Goal: Task Accomplishment & Management: Complete application form

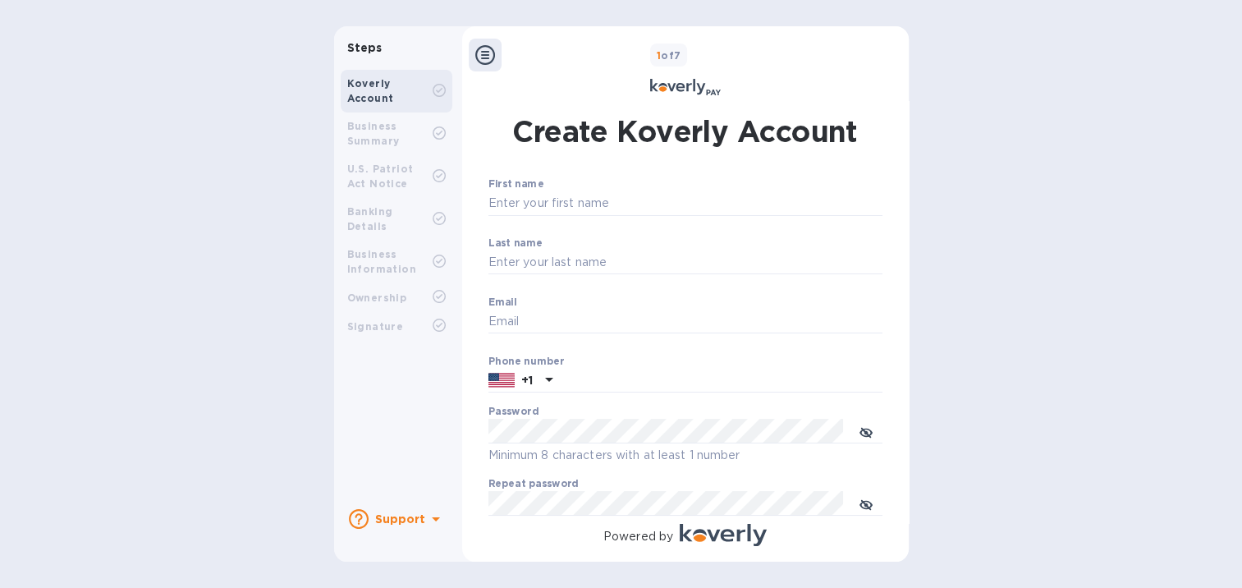
click at [409, 135] on div "Business Summary" at bounding box center [389, 134] width 85 height 30
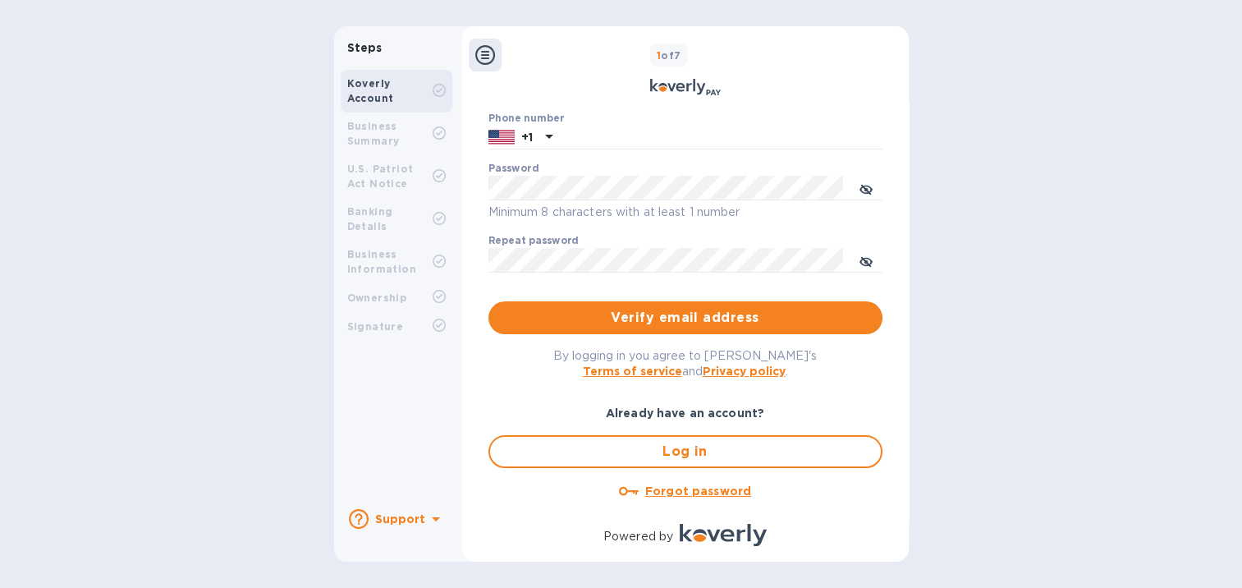
click at [79, 383] on div "Steps Koverly Account Business Summary U.S. Patriot Act Notice Banking Details …" at bounding box center [621, 293] width 1242 height 535
click at [131, 392] on div "Steps Koverly Account Business Summary U.S. Patriot Act Notice Banking Details …" at bounding box center [621, 293] width 1242 height 535
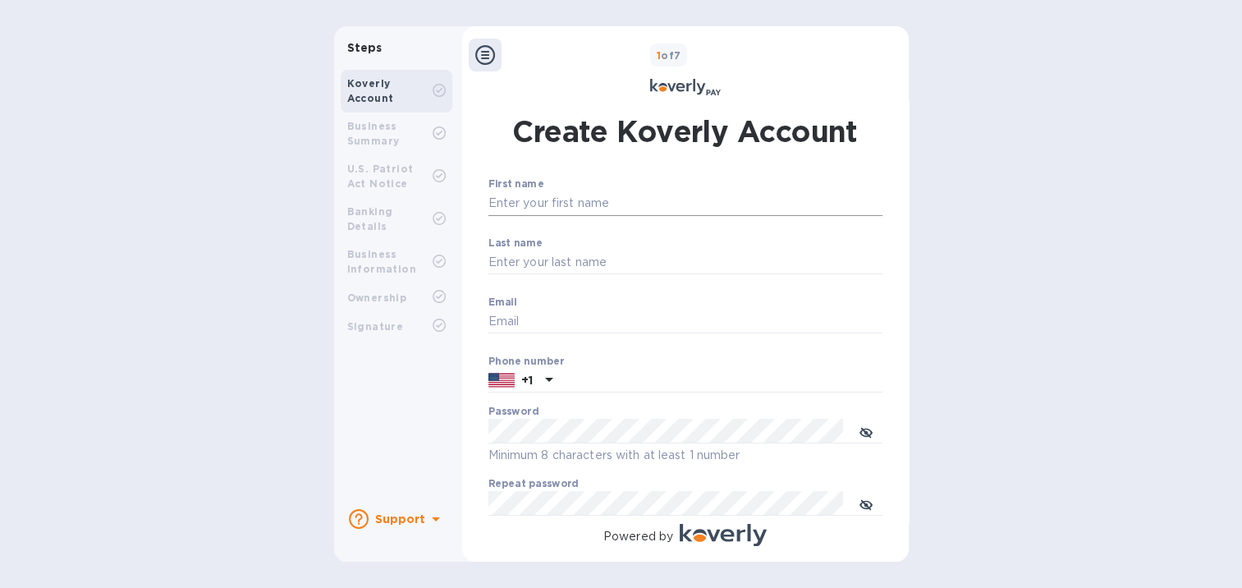
click at [636, 195] on input "First name" at bounding box center [685, 203] width 394 height 25
type input "Elsie"
type input "Zhao"
type input "op2@aganglobal.com"
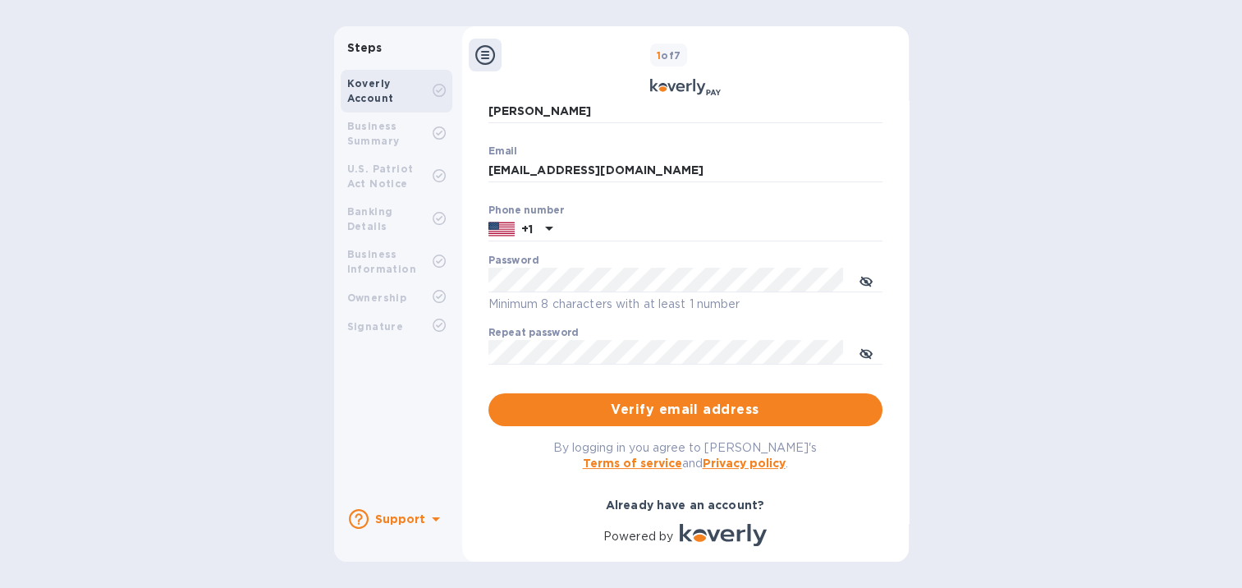
scroll to position [164, 0]
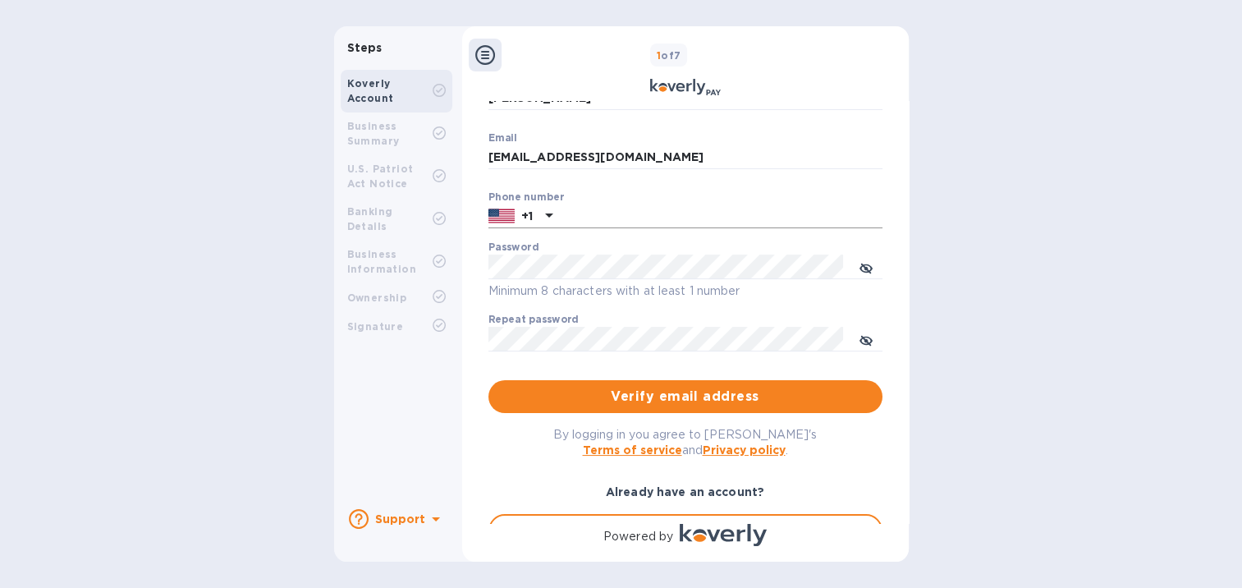
click at [592, 213] on input "text" at bounding box center [720, 216] width 323 height 25
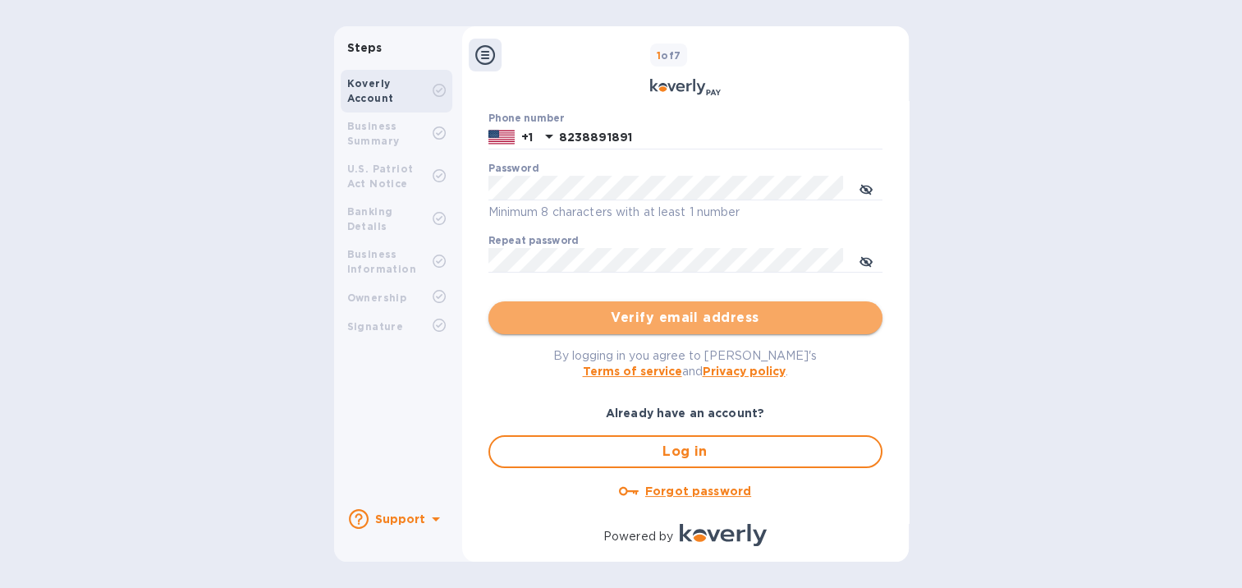
click at [532, 315] on span "Verify email address" at bounding box center [685, 318] width 368 height 20
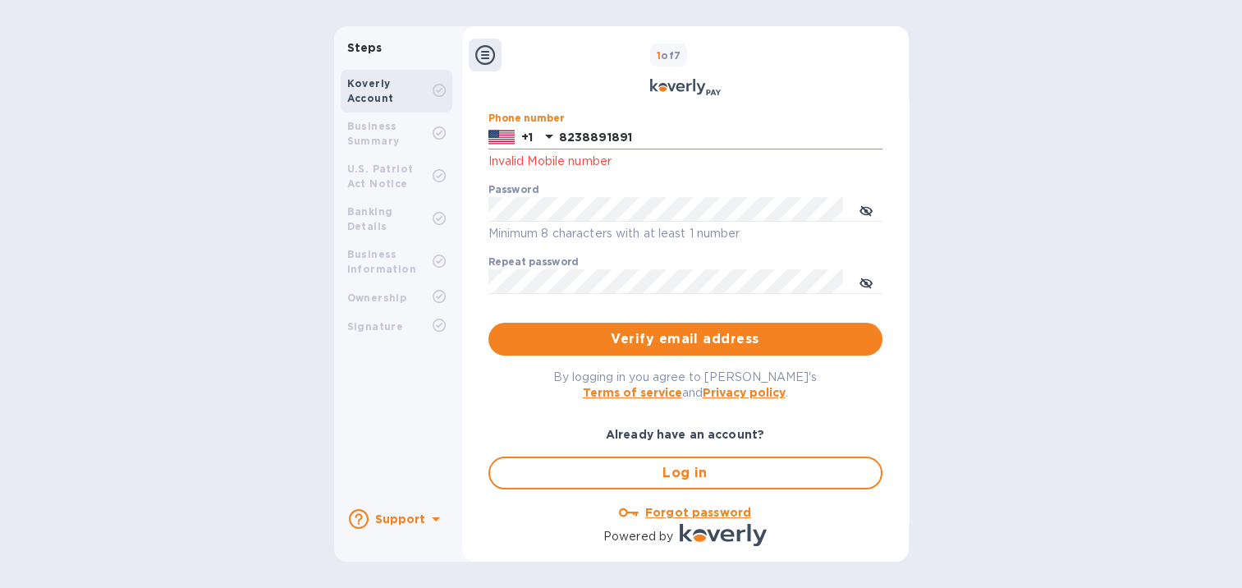
click at [644, 131] on input "8238891891" at bounding box center [720, 138] width 323 height 25
click at [584, 135] on input "8238891891" at bounding box center [720, 138] width 323 height 25
click at [581, 132] on input "8238891891" at bounding box center [720, 138] width 323 height 25
type input "8328891891"
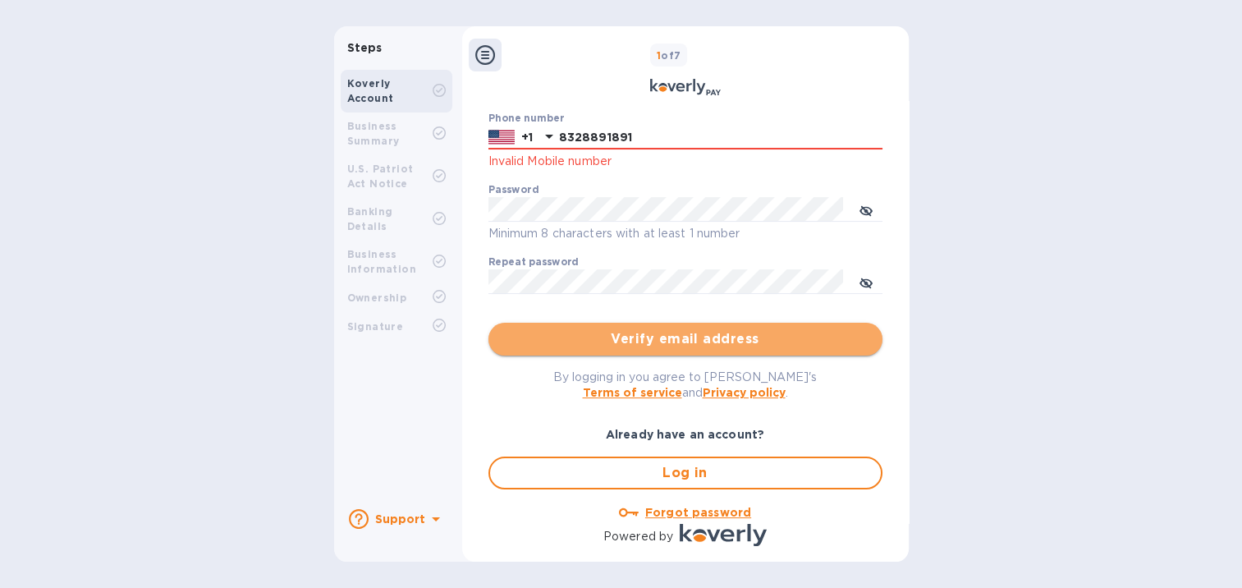
click at [630, 350] on button "Verify email address" at bounding box center [685, 339] width 394 height 33
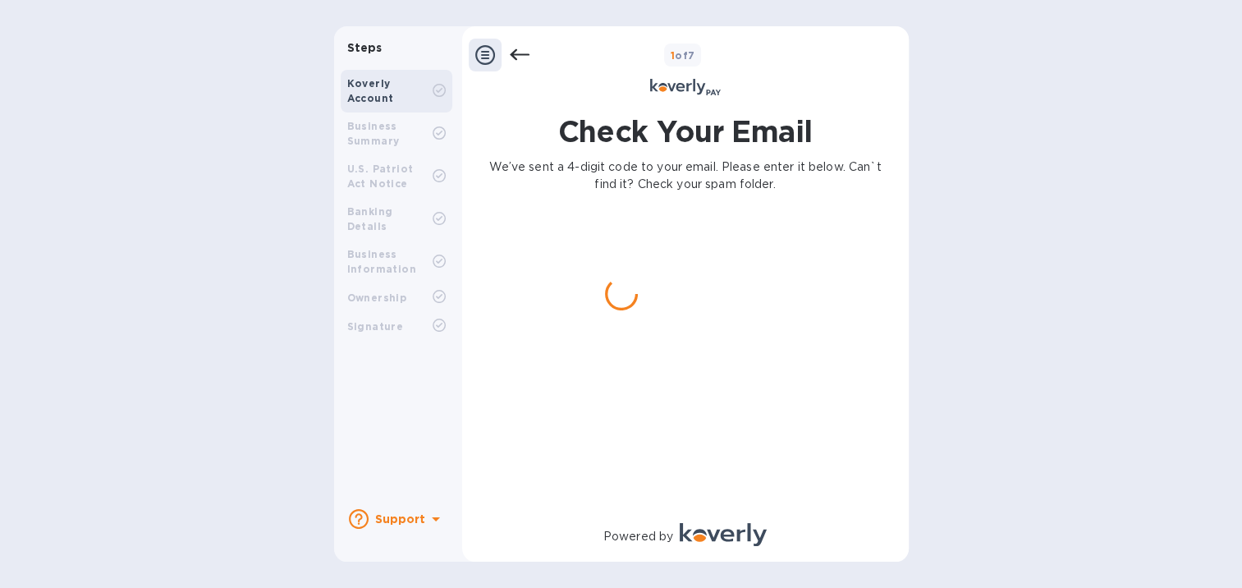
scroll to position [0, 0]
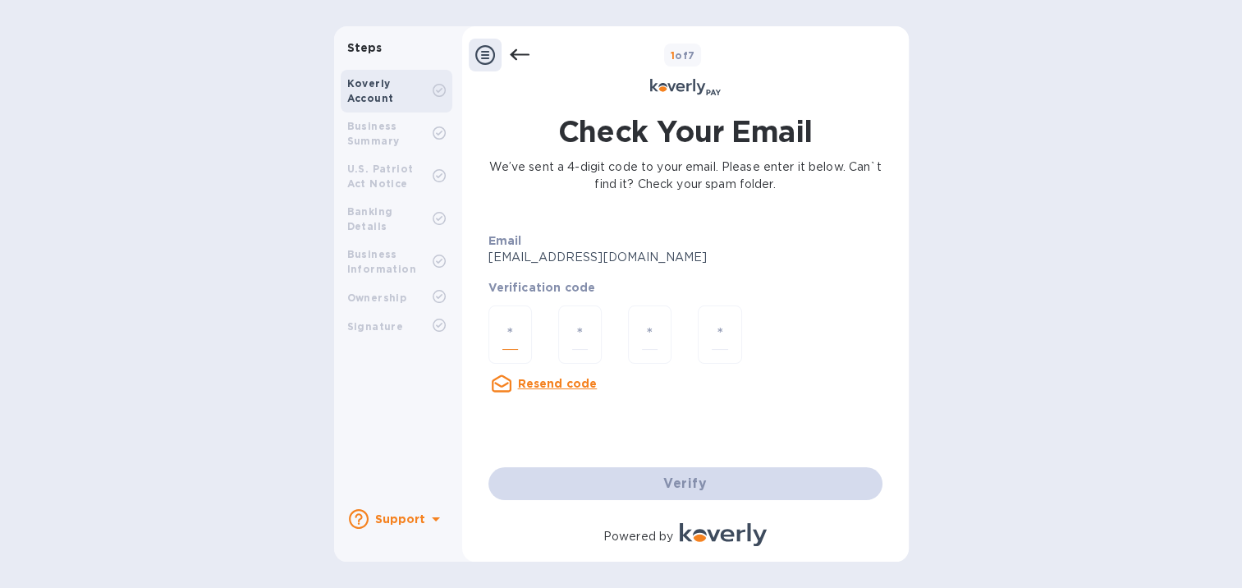
click at [513, 325] on input "number" at bounding box center [510, 334] width 16 height 30
type input "9"
type input "2"
type input "6"
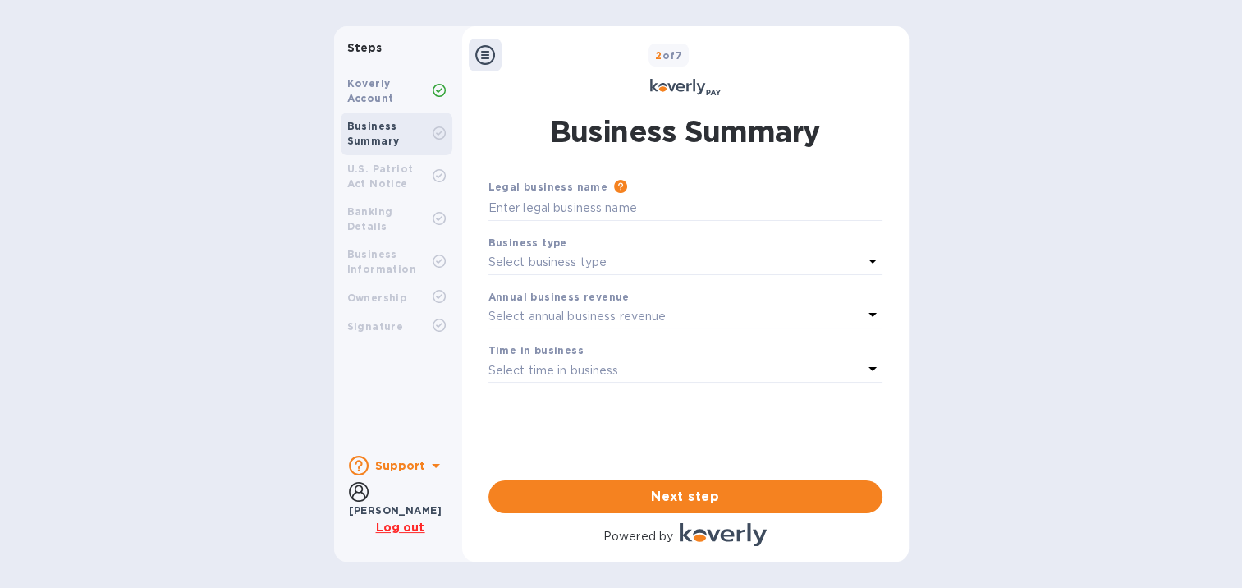
click at [124, 298] on div "Steps Koverly Account Business Summary U.S. Patriot Act Notice Banking Details …" at bounding box center [621, 293] width 1242 height 535
click at [533, 210] on input "text" at bounding box center [685, 208] width 394 height 25
click at [587, 322] on p "Select annual business revenue" at bounding box center [577, 316] width 178 height 17
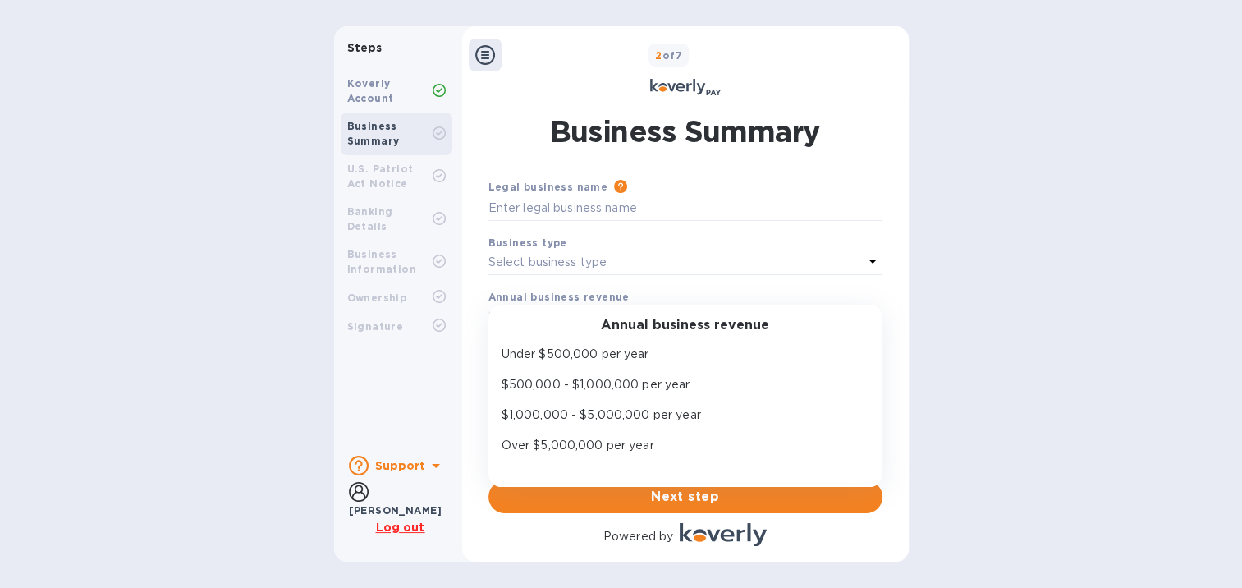
click at [262, 315] on div "Steps Koverly Account Business Summary U.S. Patriot Act Notice Banking Details …" at bounding box center [621, 293] width 1242 height 535
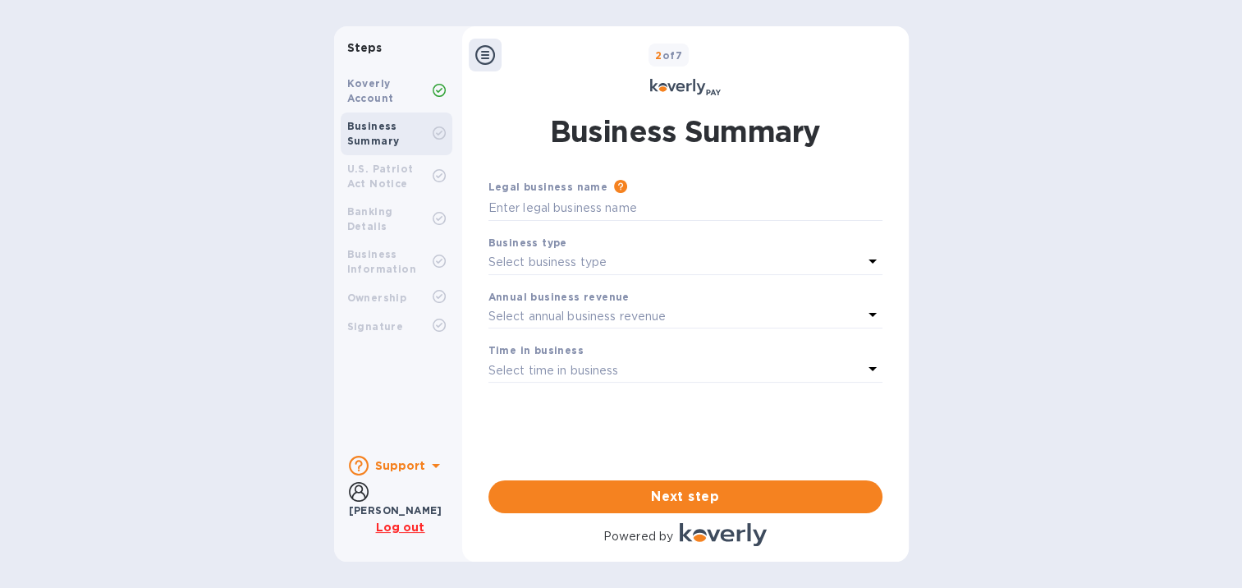
scroll to position [12, 0]
drag, startPoint x: 144, startPoint y: 264, endPoint x: 156, endPoint y: 267, distance: 11.8
click at [144, 264] on div "Steps Koverly Account Business Summary U.S. Patriot Act Notice Banking Details …" at bounding box center [621, 293] width 1242 height 535
